Goal: Use online tool/utility: Utilize a website feature to perform a specific function

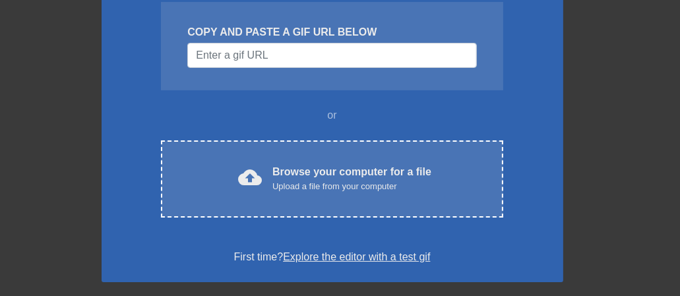
scroll to position [145, 0]
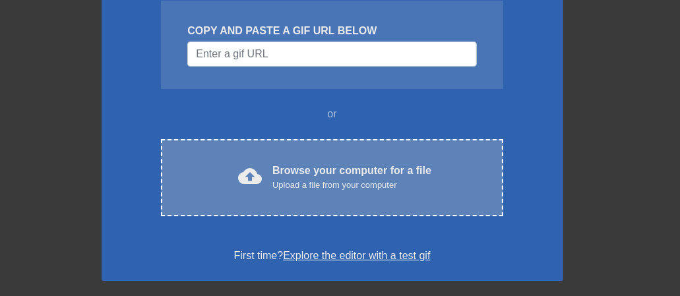
click at [301, 195] on div "cloud_upload Browse your computer for a file Upload a file from your computer C…" at bounding box center [331, 177] width 341 height 77
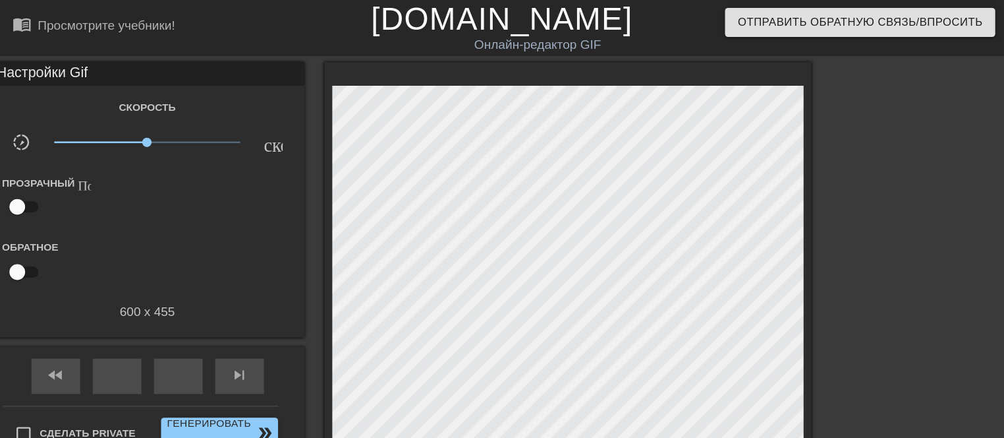
scroll to position [0, 0]
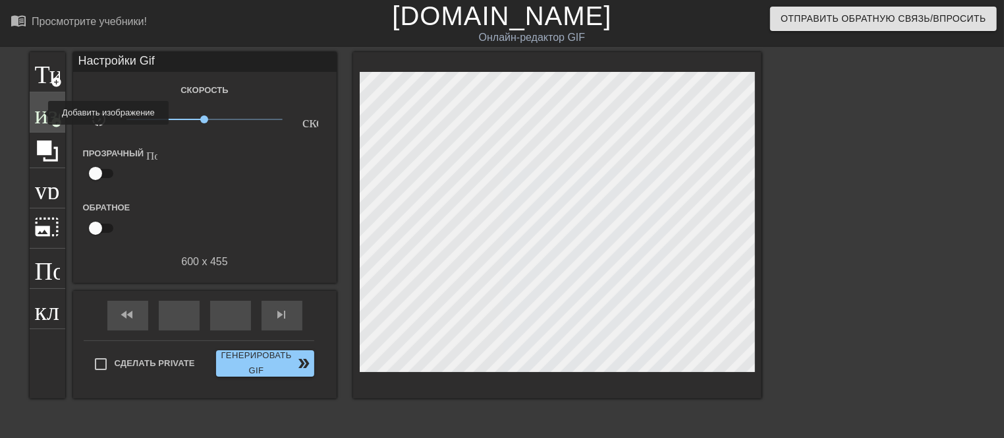
click at [40, 113] on span "изображение" at bounding box center [47, 110] width 25 height 25
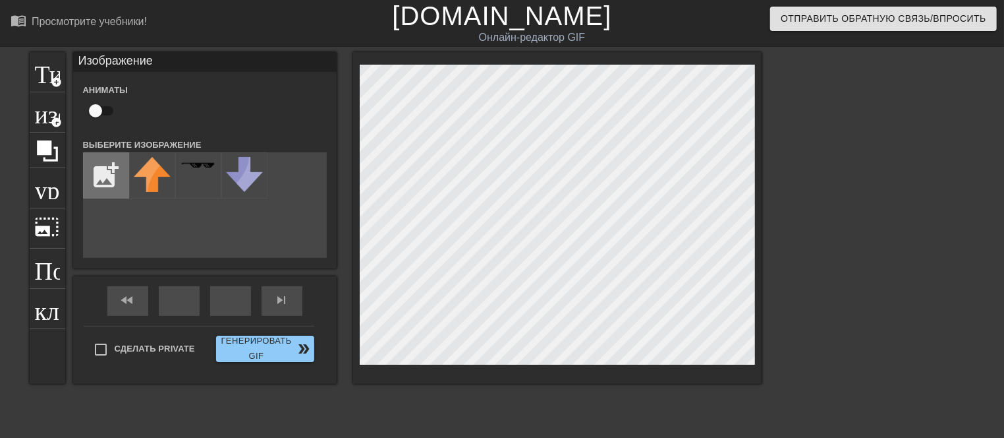
click at [98, 173] on input "file" at bounding box center [106, 175] width 45 height 45
type input "C:\fakepath\ezgif-715592b96085b5.gif"
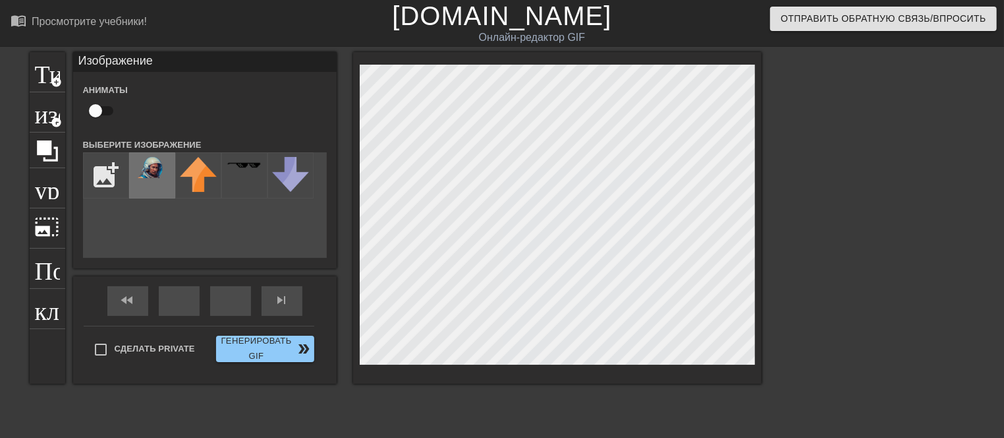
click at [152, 166] on img at bounding box center [152, 167] width 37 height 21
click at [679, 295] on div "Титульный add_circle изображение add_circle урожай photo_size_select_large Помо…" at bounding box center [502, 249] width 1004 height 395
click at [341, 295] on div "Титульный add_circle изображение add_circle урожай photo_size_select_large Помо…" at bounding box center [396, 218] width 732 height 332
click at [679, 295] on div "Титульный add_circle изображение add_circle урожай photo_size_select_large Помо…" at bounding box center [502, 249] width 1004 height 395
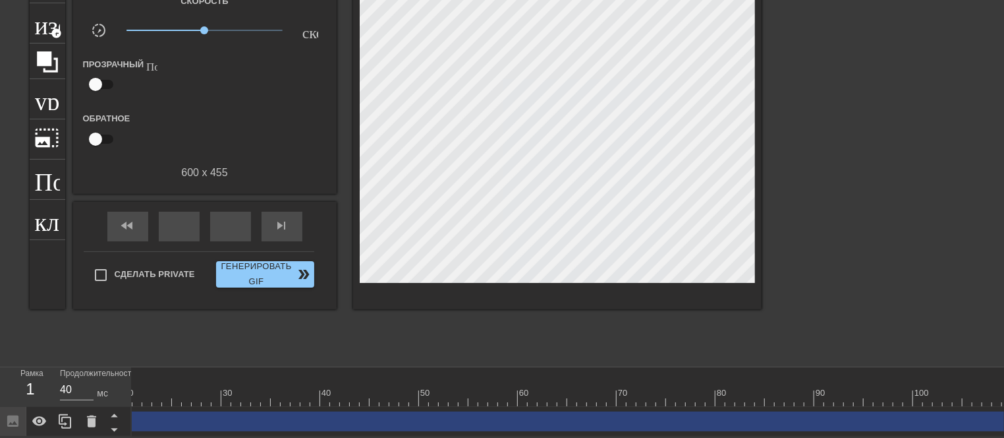
scroll to position [0, 251]
drag, startPoint x: 700, startPoint y: 421, endPoint x: 666, endPoint y: 433, distance: 36.3
click at [666, 295] on div "10 20 30 40 50 60 70 80 90 100 110 Изображение Драг_ручка Драг_ручка" at bounding box center [568, 401] width 873 height 69
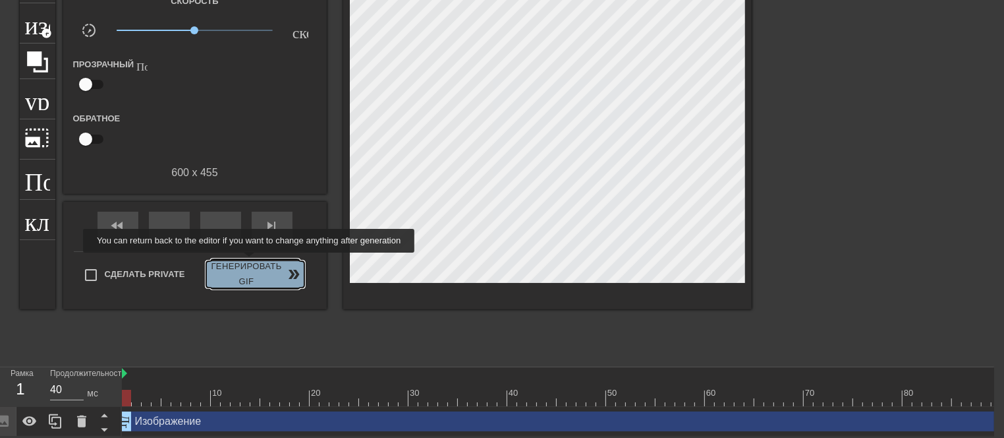
click at [250, 260] on span "Генерировать Gif double_arrow" at bounding box center [256, 274] width 88 height 30
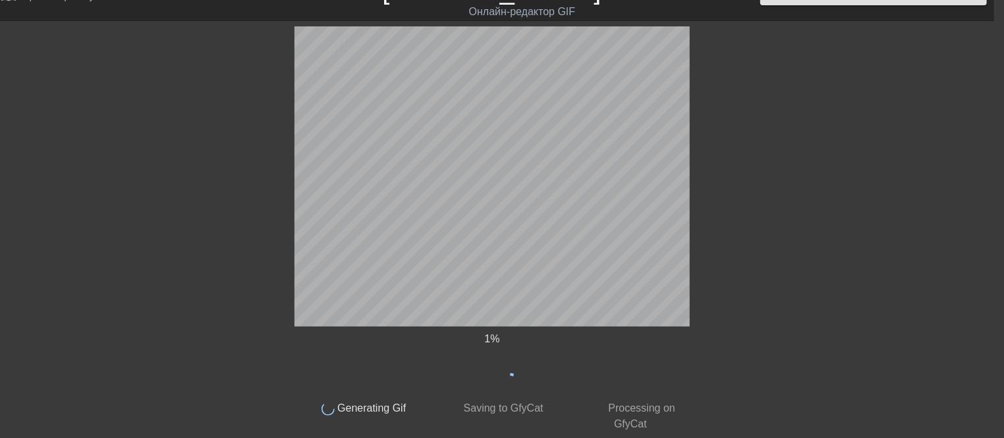
scroll to position [15, 9]
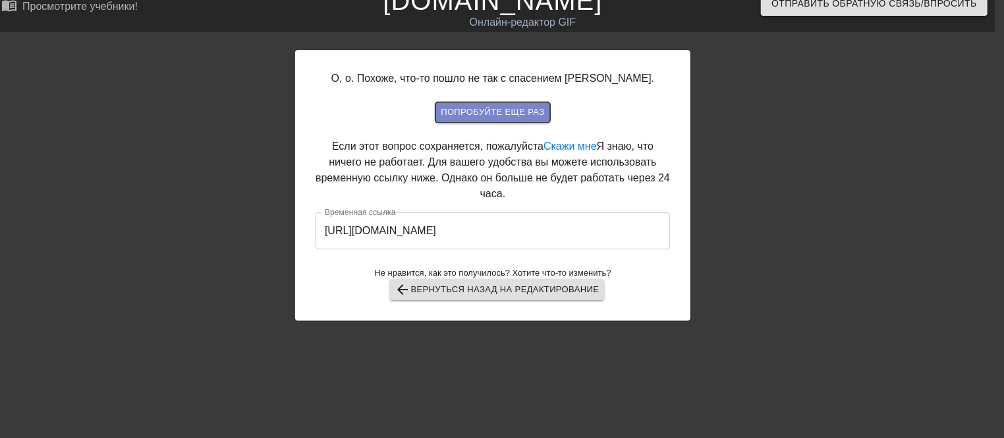
click at [502, 114] on span "Попробуйте еще раз" at bounding box center [492, 112] width 103 height 15
